Goal: Transaction & Acquisition: Purchase product/service

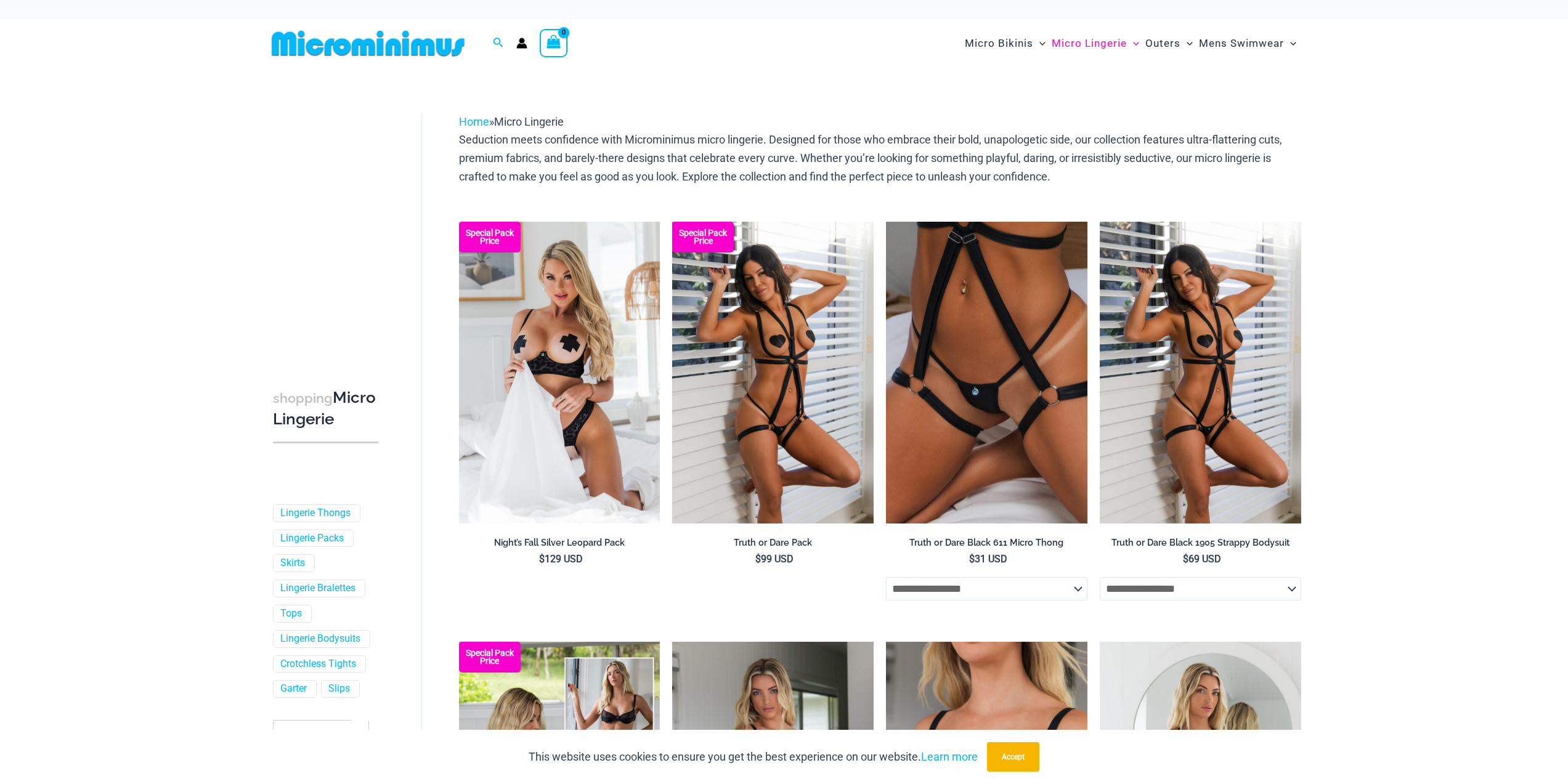
drag, startPoint x: 0, startPoint y: 0, endPoint x: 1438, endPoint y: 370, distance: 1484.8
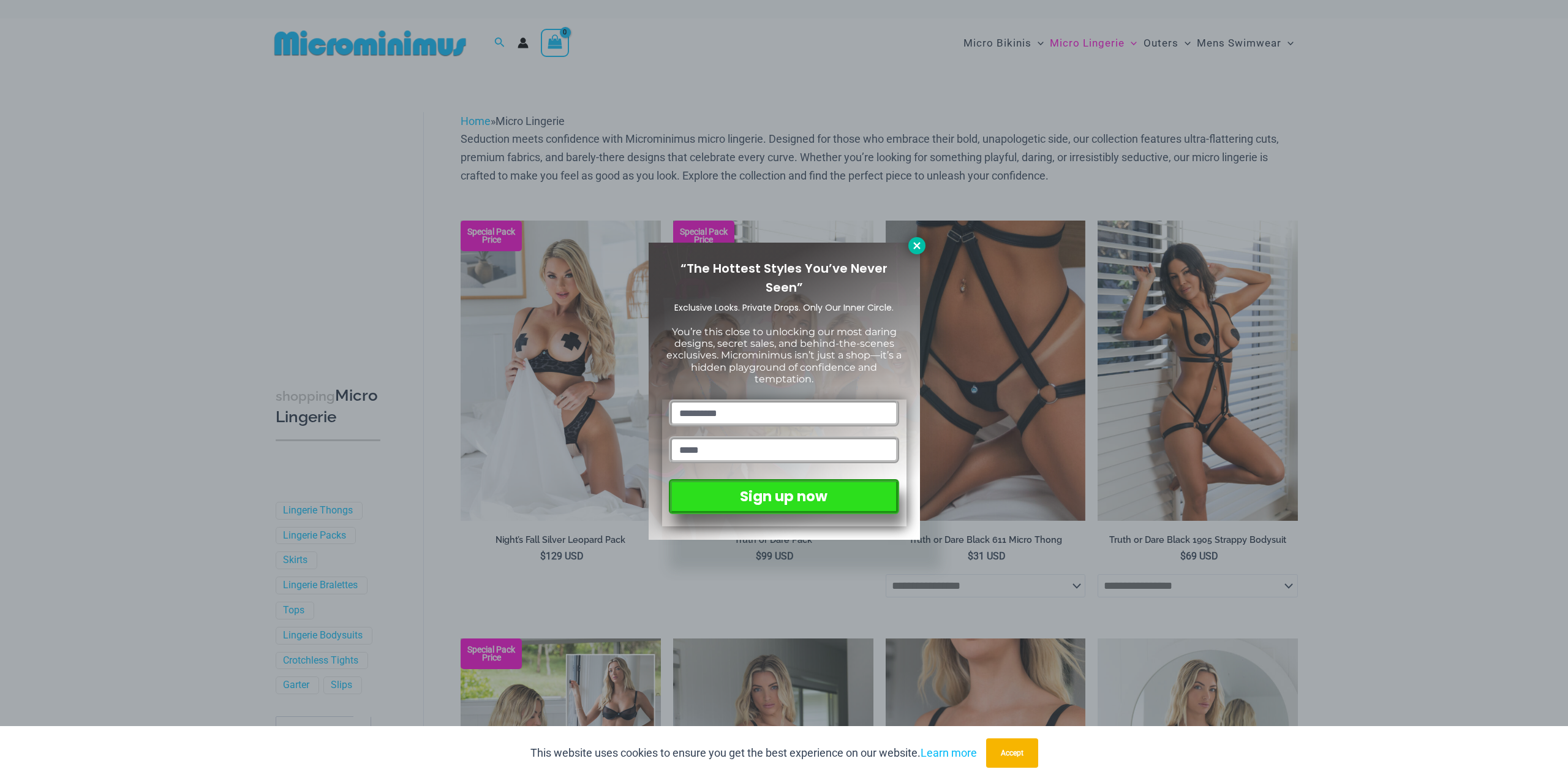
click at [919, 245] on icon at bounding box center [917, 246] width 11 height 11
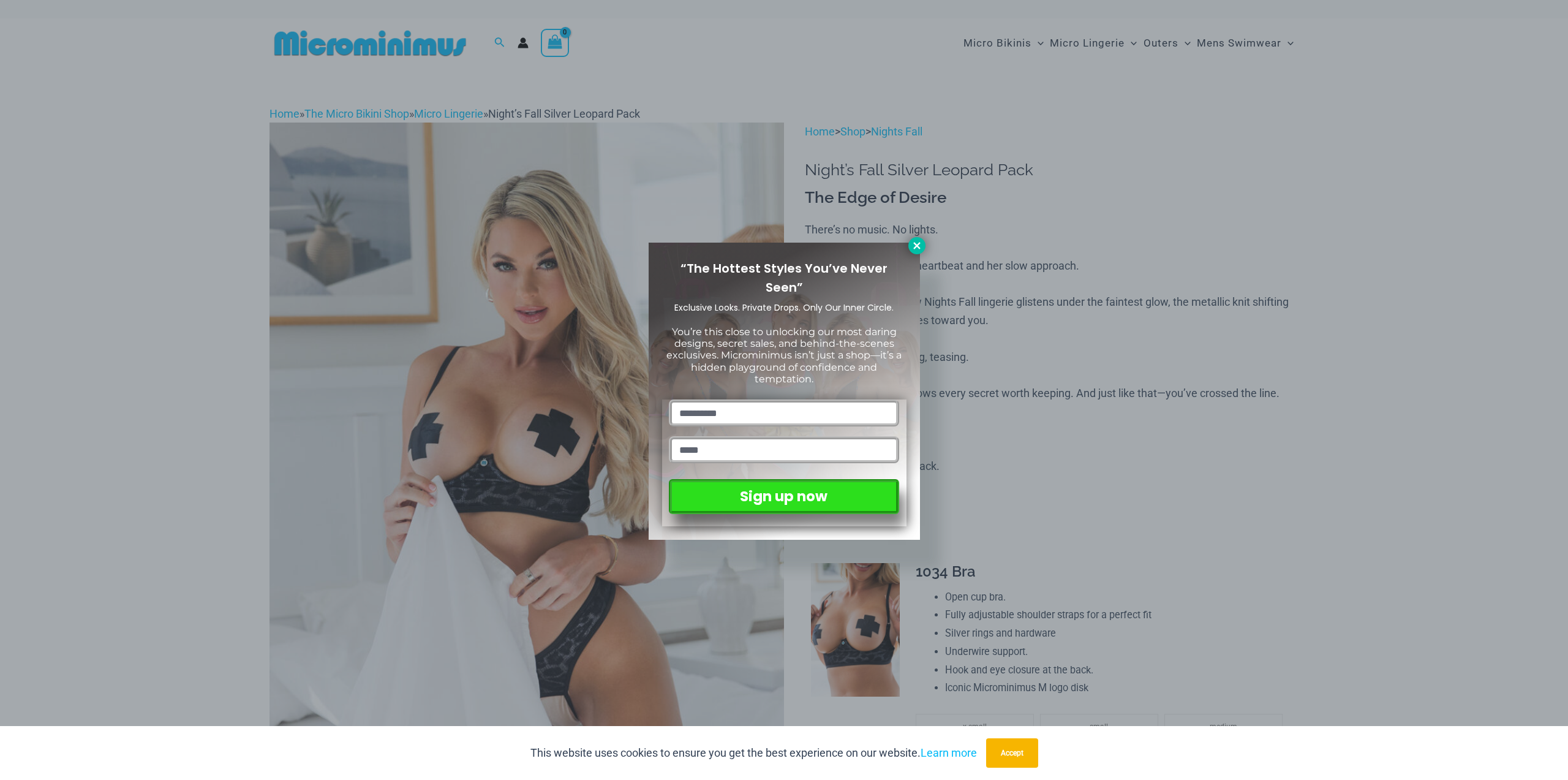
click at [919, 242] on icon at bounding box center [917, 246] width 11 height 11
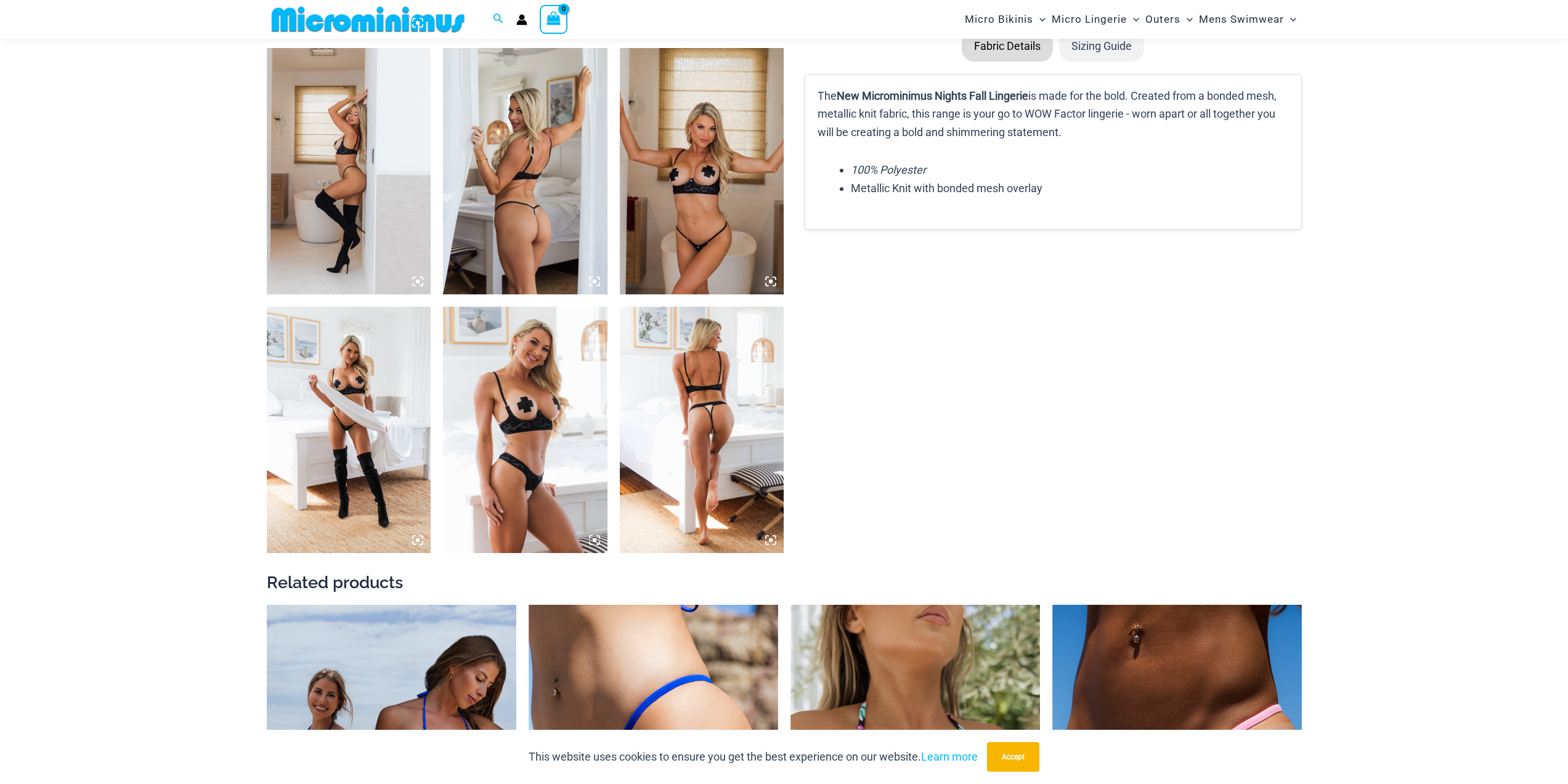
scroll to position [1654, 0]
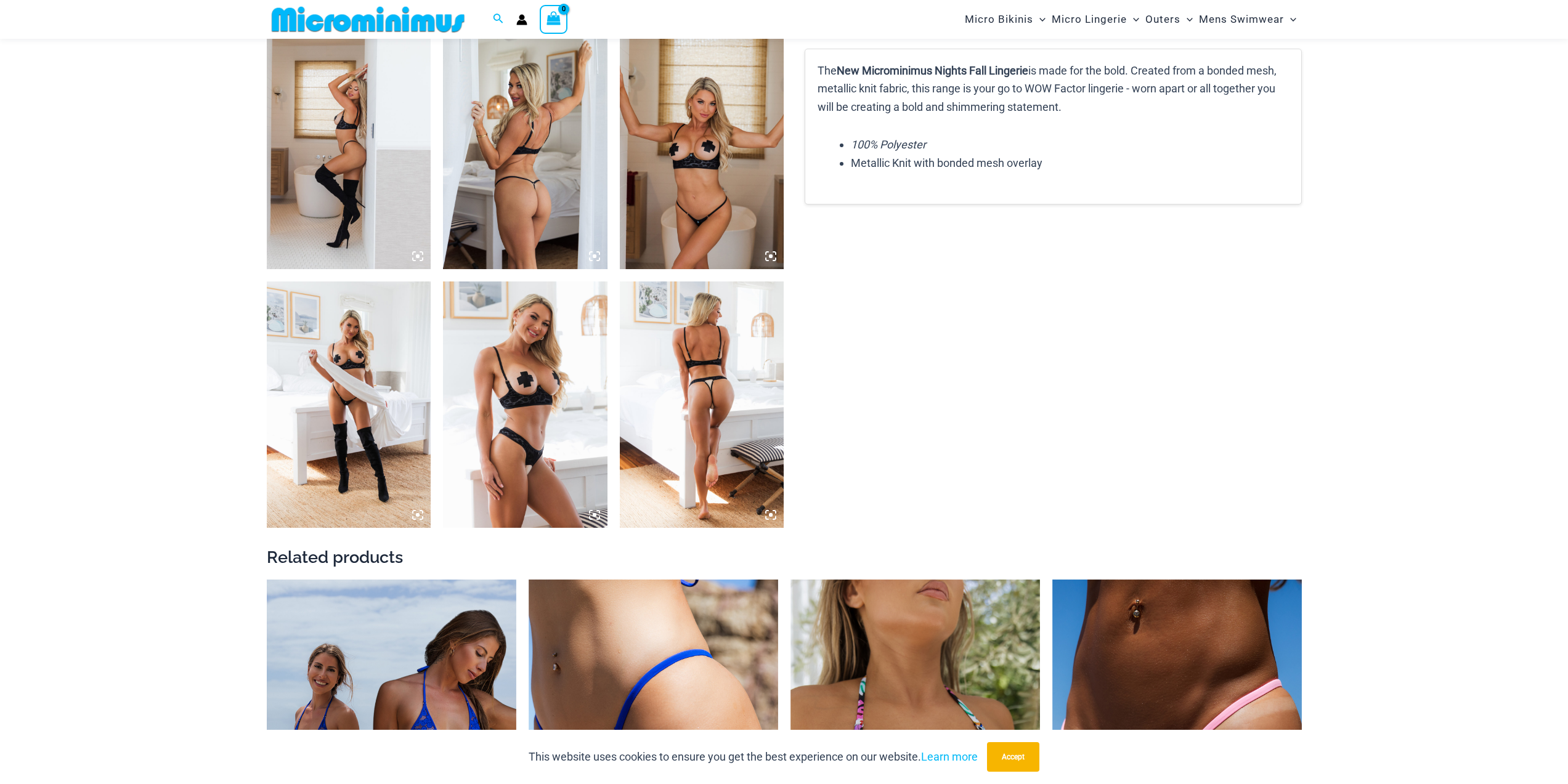
click at [714, 192] on img at bounding box center [702, 145] width 164 height 246
